Goal: Task Accomplishment & Management: Understand process/instructions

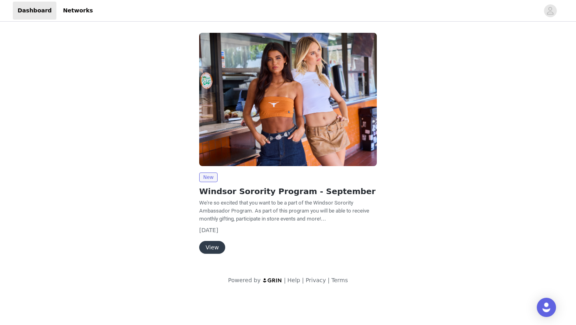
click at [219, 247] on button "View" at bounding box center [212, 247] width 26 height 13
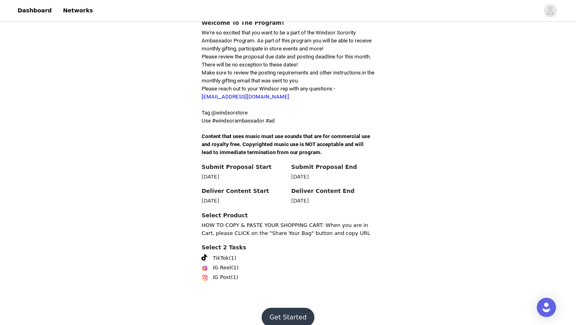
scroll to position [204, 0]
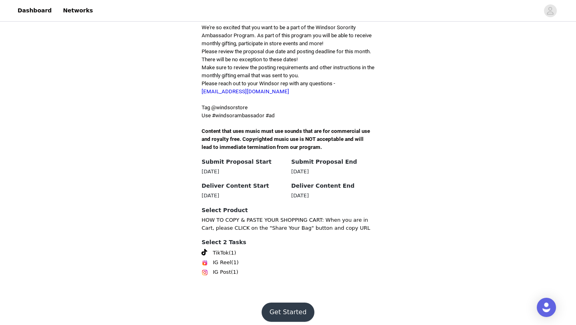
click at [289, 303] on button "Get Started" at bounding box center [288, 312] width 53 height 19
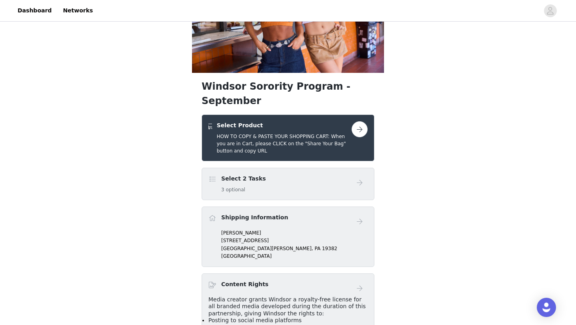
scroll to position [80, 0]
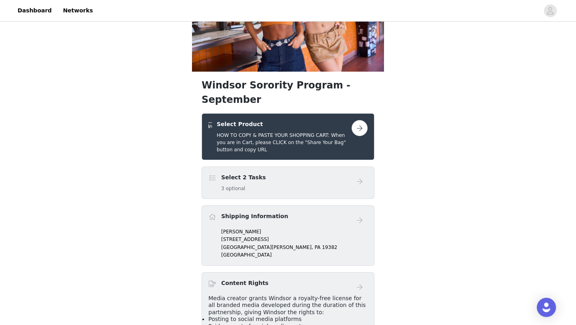
click at [359, 120] on button "button" at bounding box center [360, 128] width 16 height 16
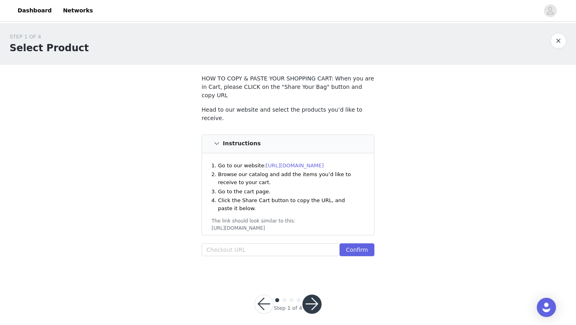
click at [324, 163] on link "[URL][DOMAIN_NAME]" at bounding box center [295, 166] width 58 height 6
